Goal: Information Seeking & Learning: Learn about a topic

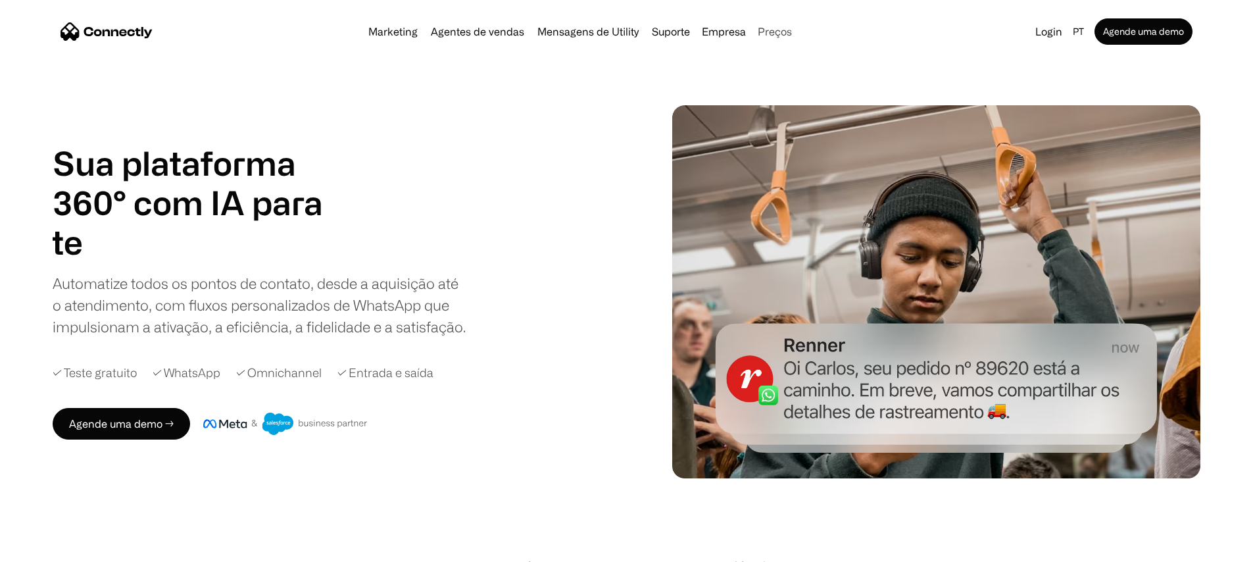
click at [797, 31] on link "Preços" at bounding box center [775, 31] width 45 height 11
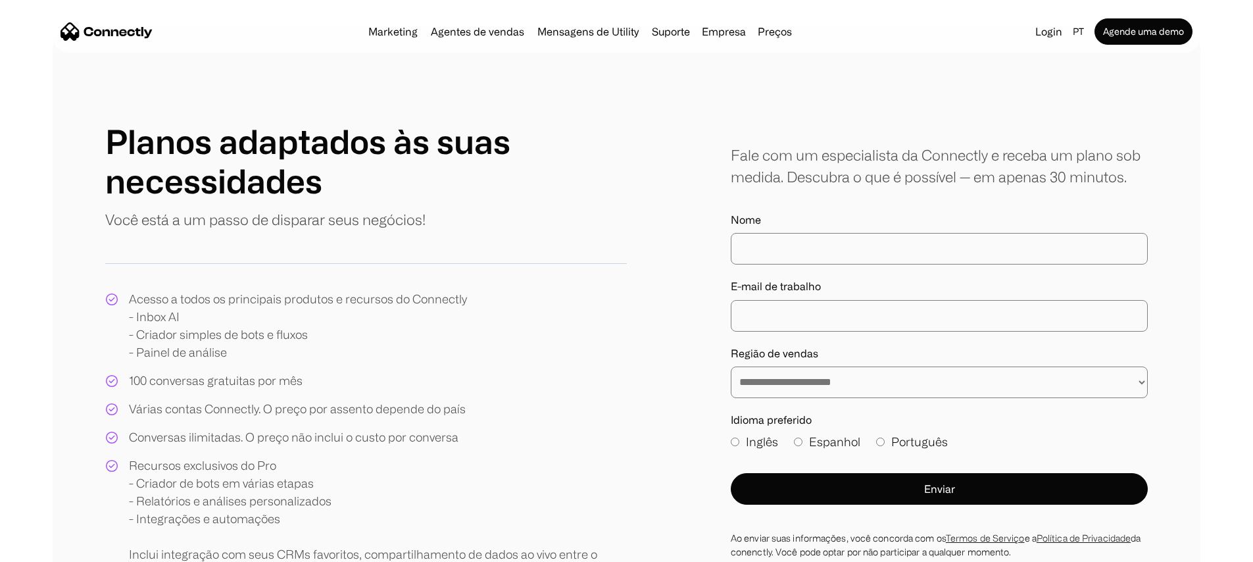
scroll to position [45, 0]
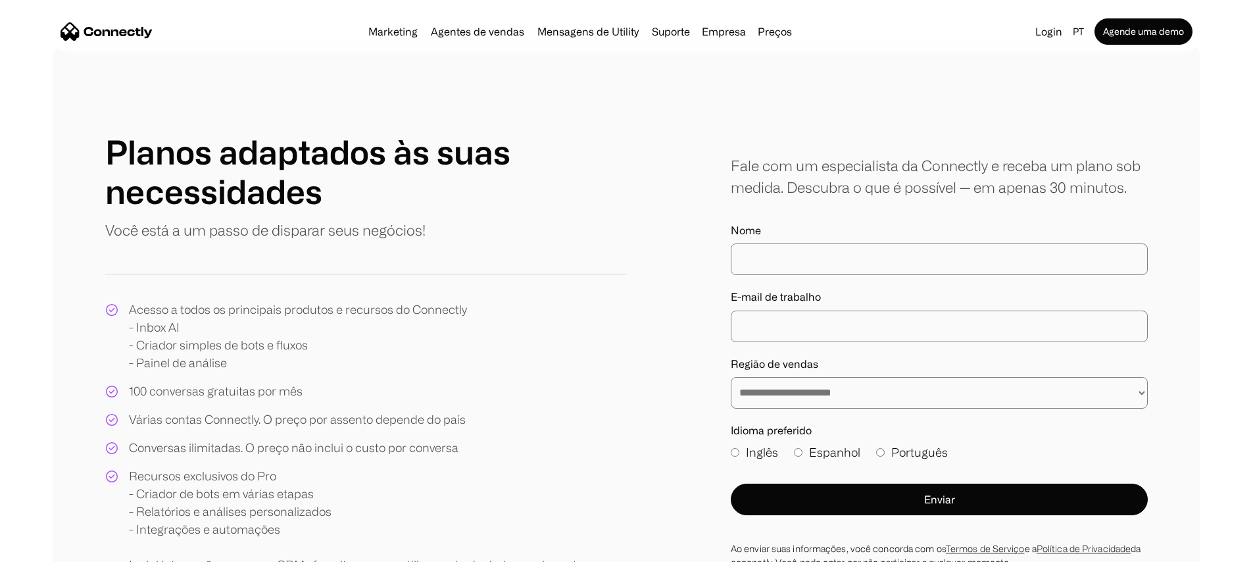
drag, startPoint x: 155, startPoint y: 262, endPoint x: 516, endPoint y: 252, distance: 362.0
click at [516, 247] on div "Planos adaptados às suas necessidades Você está a um passo de disparar seus neg…" at bounding box center [366, 189] width 522 height 115
drag, startPoint x: 300, startPoint y: 252, endPoint x: 498, endPoint y: 254, distance: 198.0
click at [498, 247] on div "Planos adaptados às suas necessidades Você está a um passo de disparar seus neg…" at bounding box center [366, 189] width 522 height 115
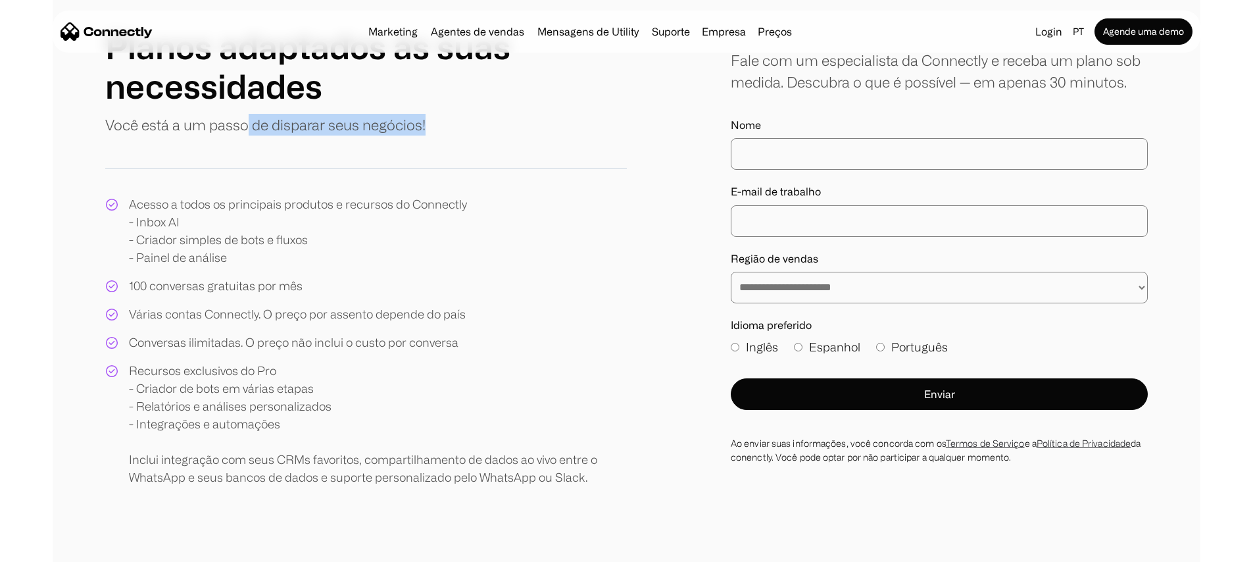
scroll to position [172, 0]
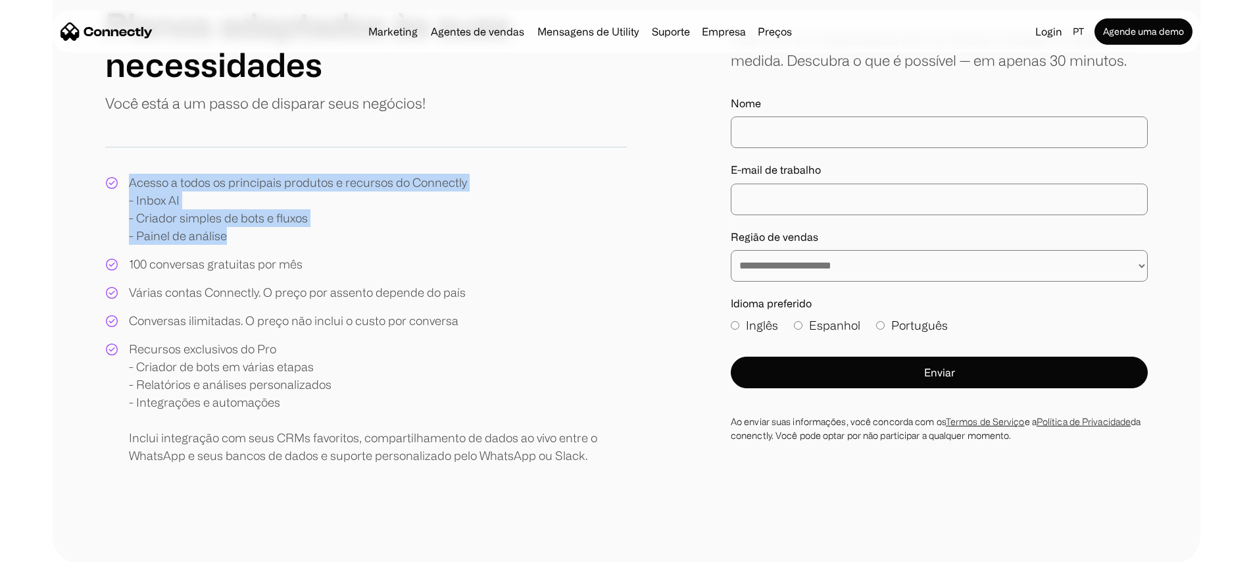
drag, startPoint x: 169, startPoint y: 229, endPoint x: 276, endPoint y: 278, distance: 117.4
click at [276, 245] on div "Acesso a todos os principais produtos e recursos do Connectly - Inbox AI - Cria…" at bounding box center [286, 209] width 362 height 71
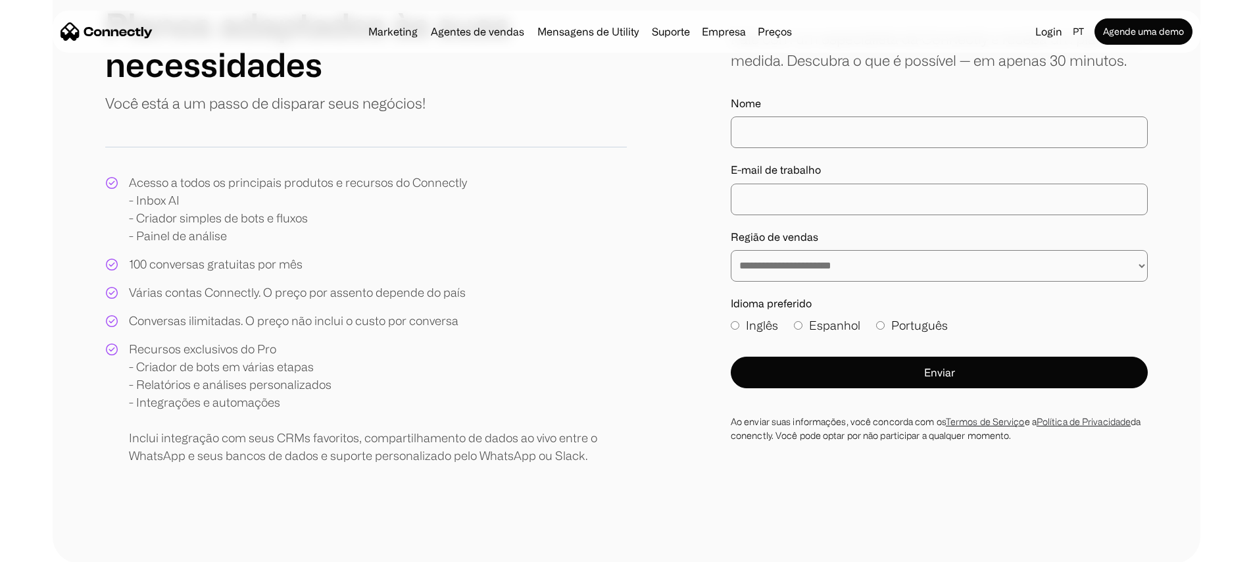
drag, startPoint x: 172, startPoint y: 305, endPoint x: 362, endPoint y: 303, distance: 190.1
click at [362, 303] on div "Acesso a todos os principais produtos e recursos do Connectly - Inbox AI - Cria…" at bounding box center [366, 319] width 522 height 291
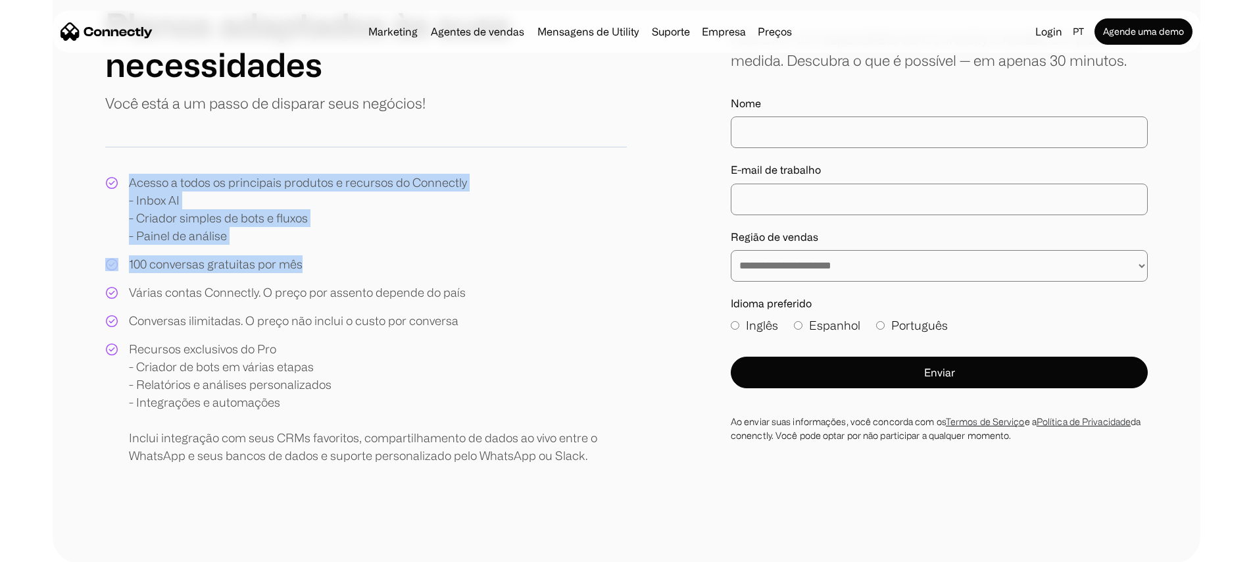
drag, startPoint x: 353, startPoint y: 307, endPoint x: 174, endPoint y: 225, distance: 196.9
click at [174, 225] on div "Acesso a todos os principais produtos e recursos do Connectly - Inbox AI - Cria…" at bounding box center [366, 319] width 522 height 291
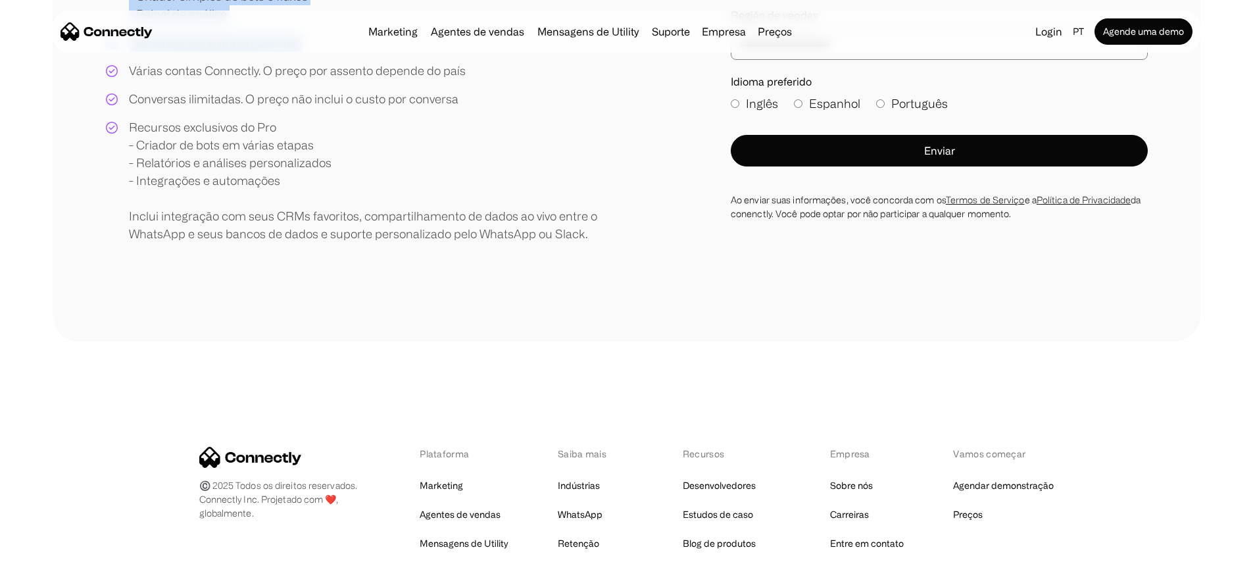
scroll to position [0, 0]
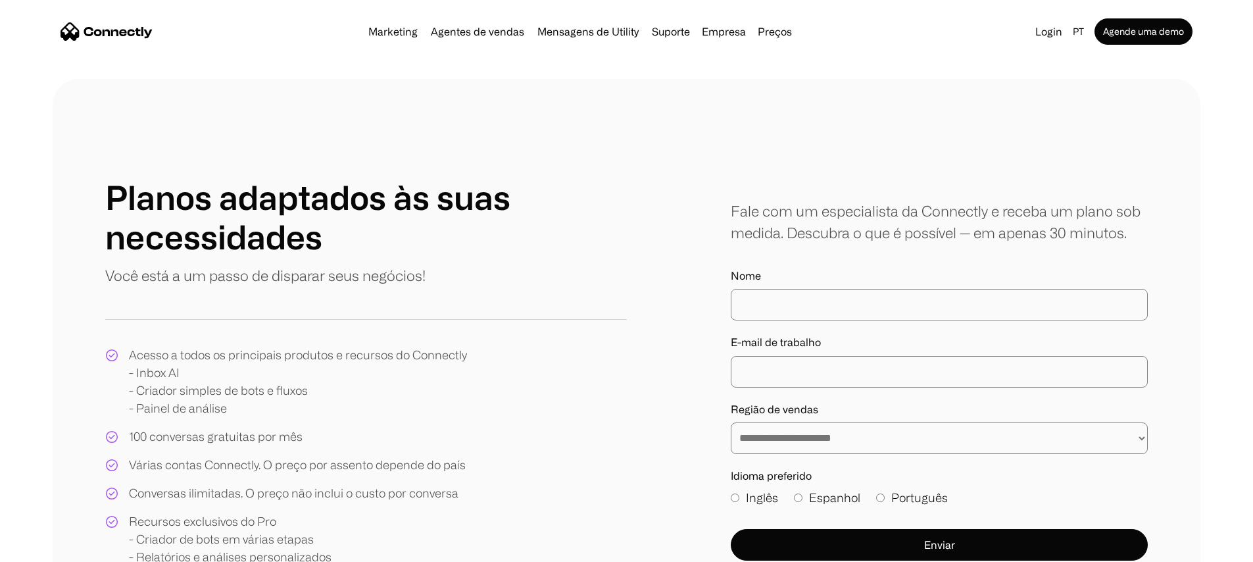
click at [780, 41] on div "Marketing Agentes de vendas Mensagens de Utility Suporte Empresa Sobre nós Carr…" at bounding box center [580, 31] width 434 height 18
click at [735, 36] on div "Empresa" at bounding box center [724, 31] width 44 height 18
click at [392, 34] on link "Marketing" at bounding box center [393, 31] width 60 height 11
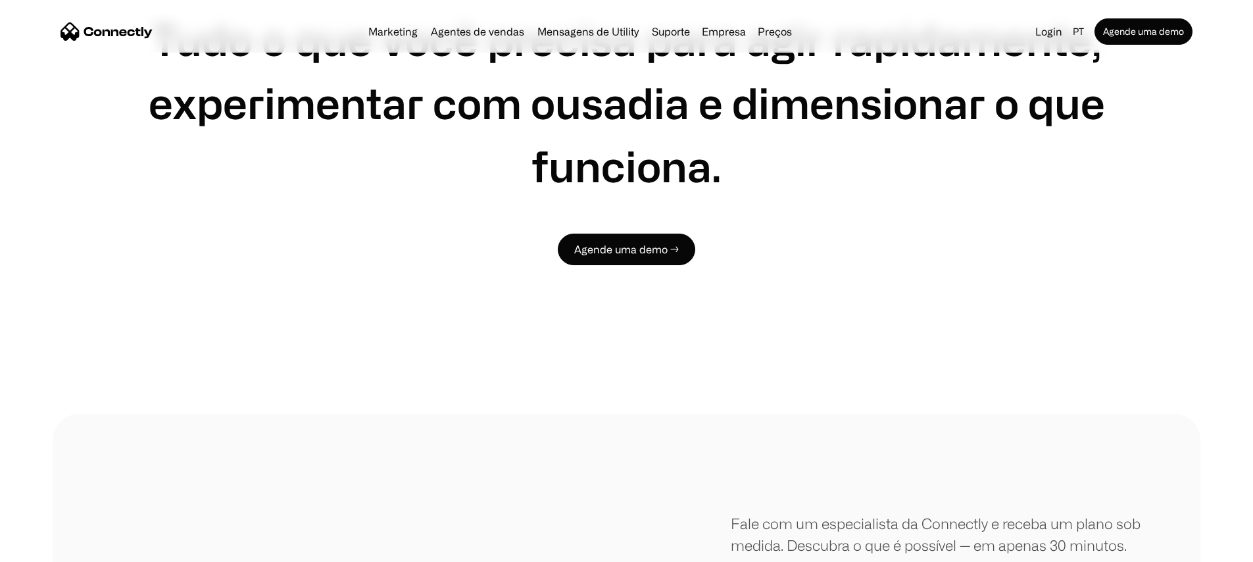
scroll to position [4880, 0]
